Goal: Information Seeking & Learning: Check status

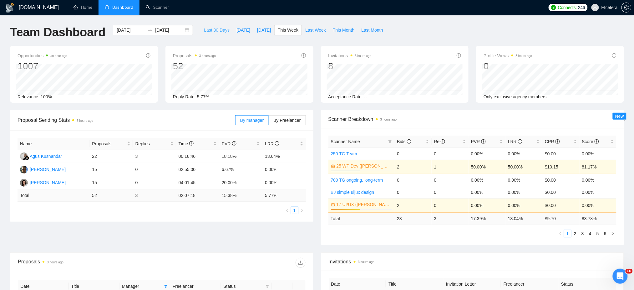
click at [211, 30] on span "Last 30 Days" at bounding box center [217, 30] width 26 height 7
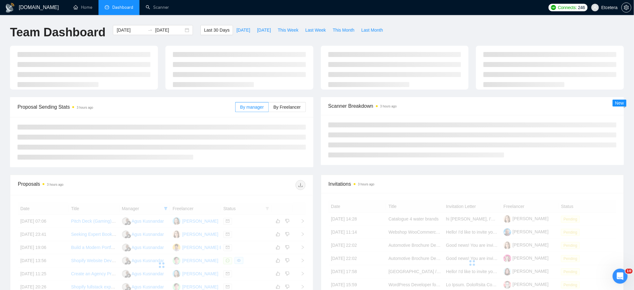
type input "[DATE]"
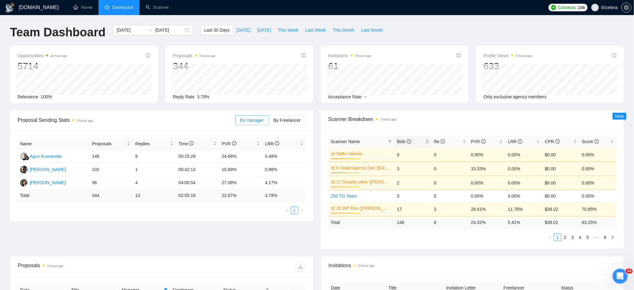
click at [427, 140] on div "Bids" at bounding box center [413, 141] width 32 height 7
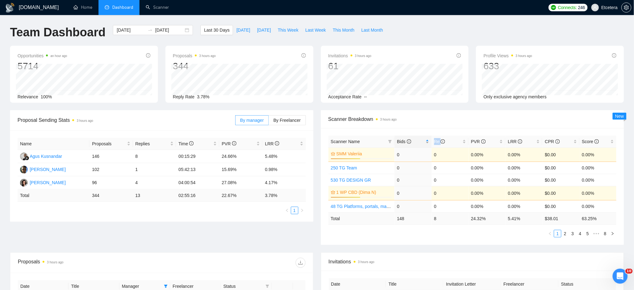
click at [427, 140] on div "Bids" at bounding box center [413, 141] width 32 height 7
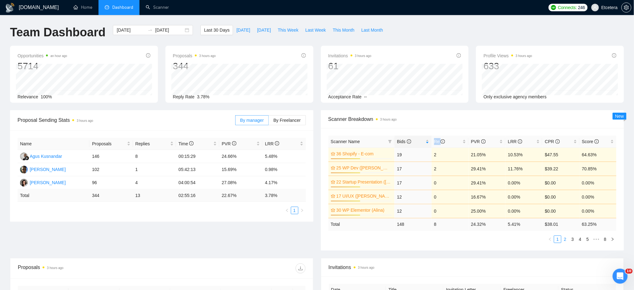
click at [566, 239] on link "2" at bounding box center [564, 238] width 7 height 7
click at [572, 240] on link "3" at bounding box center [572, 238] width 7 height 7
click at [564, 241] on link "2" at bounding box center [564, 238] width 7 height 7
click at [557, 239] on link "1" at bounding box center [557, 238] width 7 height 7
click at [286, 29] on span "This Week" at bounding box center [288, 30] width 21 height 7
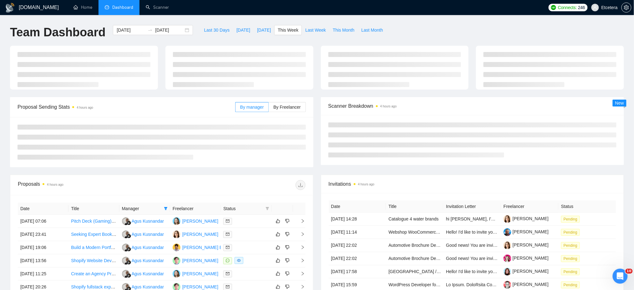
type input "[DATE]"
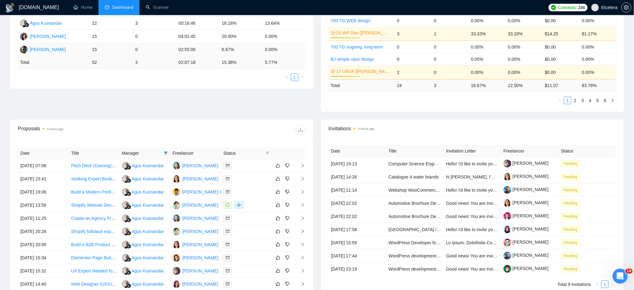
scroll to position [83, 0]
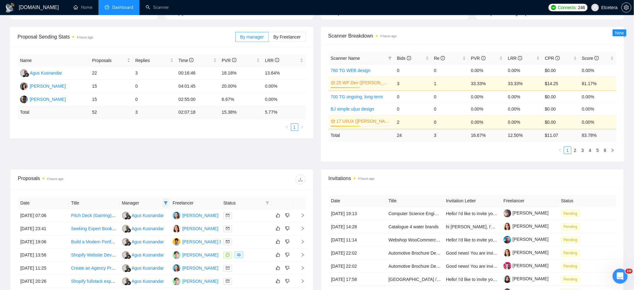
click at [166, 200] on span at bounding box center [166, 202] width 6 height 9
click at [134, 224] on span "[PERSON_NAME]" at bounding box center [145, 224] width 36 height 5
checkbox input "true"
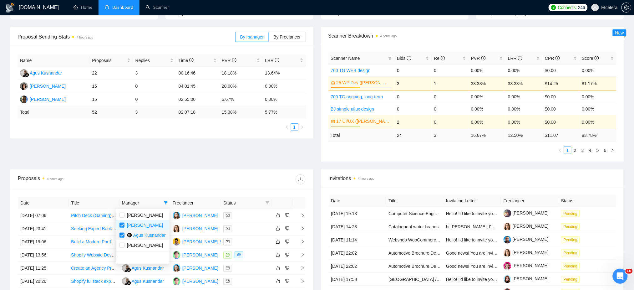
click at [136, 234] on span "Agus Kusnandar" at bounding box center [149, 234] width 33 height 5
checkbox input "false"
click at [166, 178] on div at bounding box center [234, 179] width 144 height 10
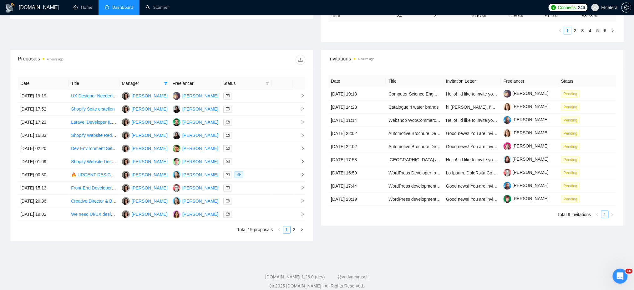
scroll to position [208, 0]
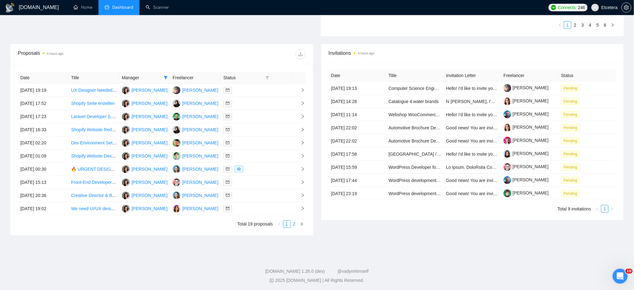
click at [295, 225] on link "2" at bounding box center [294, 223] width 7 height 7
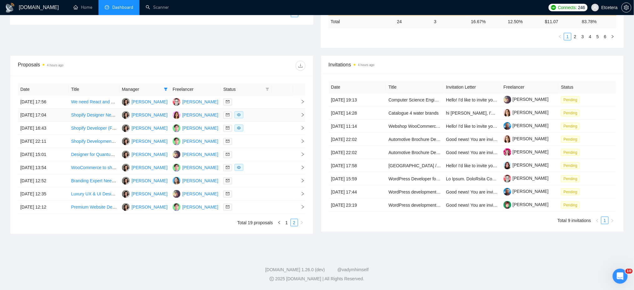
scroll to position [197, 0]
click at [286, 224] on link "1" at bounding box center [286, 222] width 7 height 7
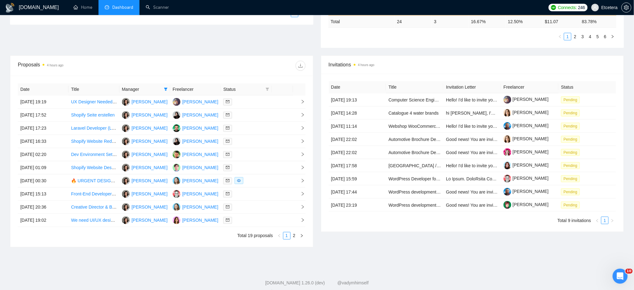
scroll to position [0, 0]
